Goal: Transaction & Acquisition: Subscribe to service/newsletter

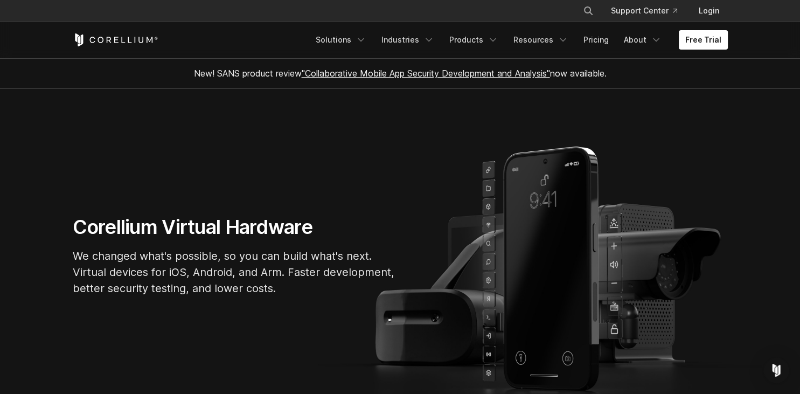
click at [697, 34] on link "Free Trial" at bounding box center [702, 39] width 49 height 19
click at [466, 34] on link "Products" at bounding box center [474, 39] width 62 height 19
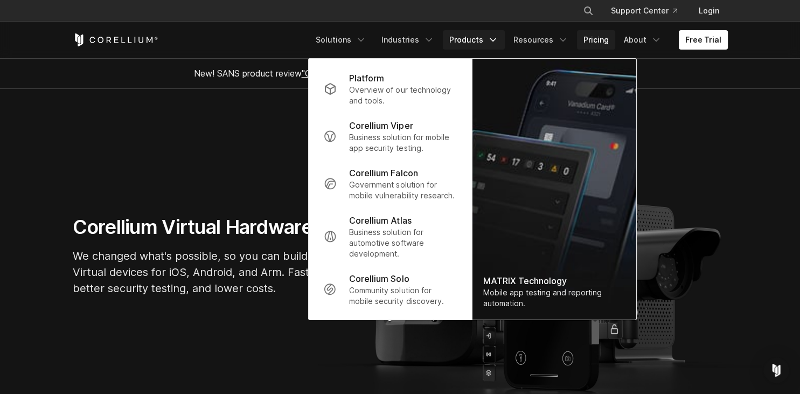
click at [595, 43] on link "Pricing" at bounding box center [596, 39] width 38 height 19
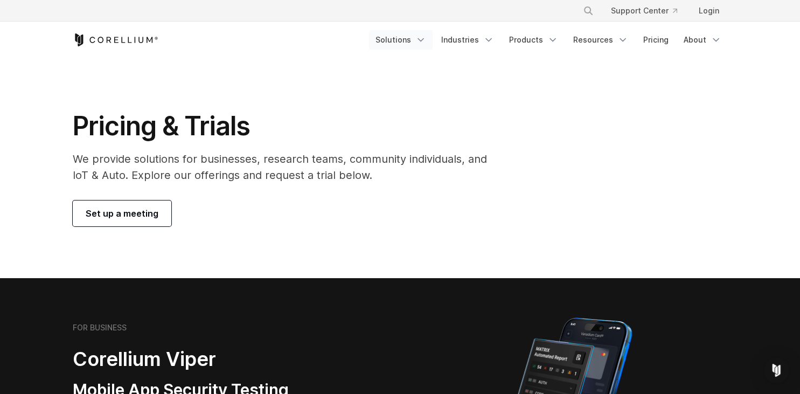
click at [406, 36] on link "Solutions" at bounding box center [401, 39] width 64 height 19
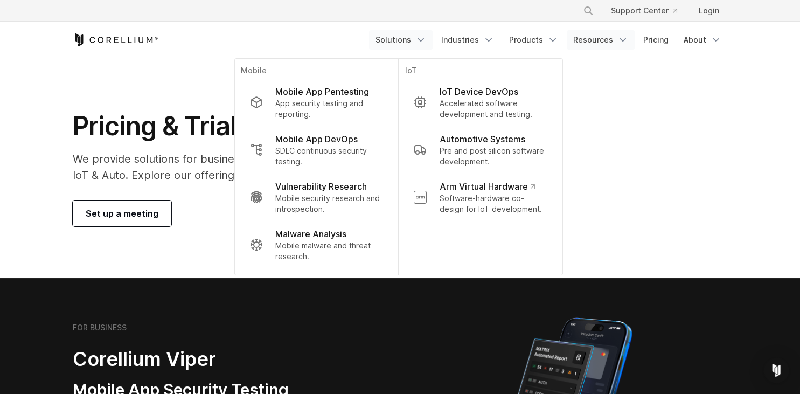
click at [606, 44] on link "Resources" at bounding box center [600, 39] width 68 height 19
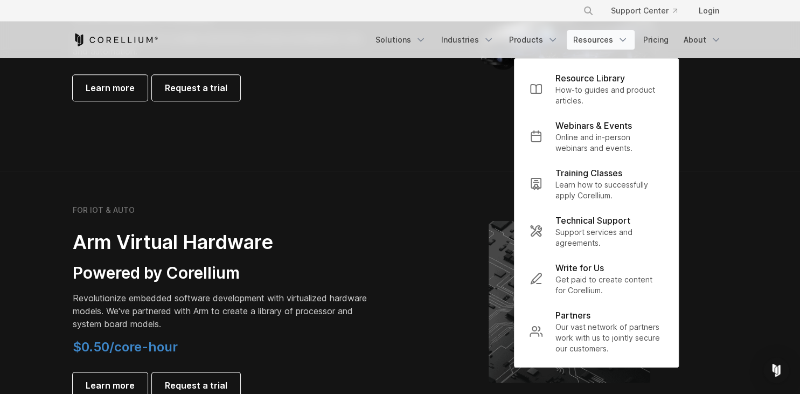
scroll to position [1165, 0]
